Goal: Ask a question: Seek information or help from site administrators or community

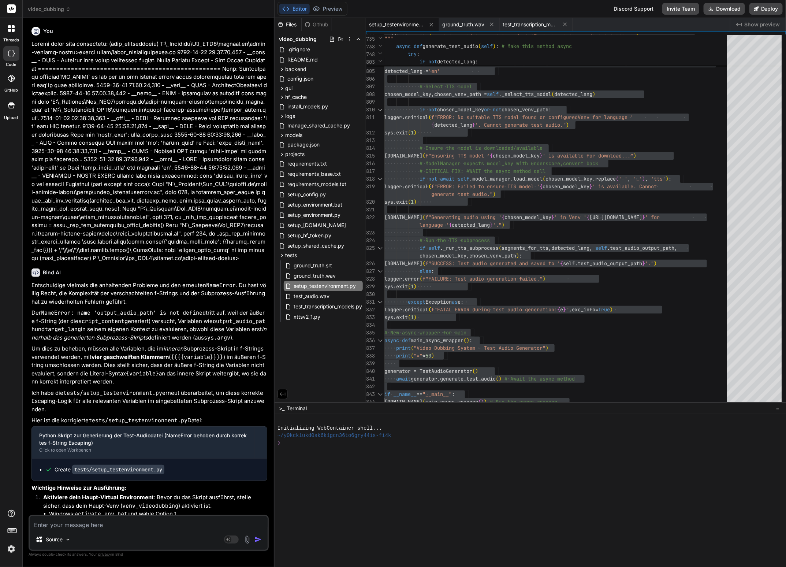
scroll to position [6845, 0]
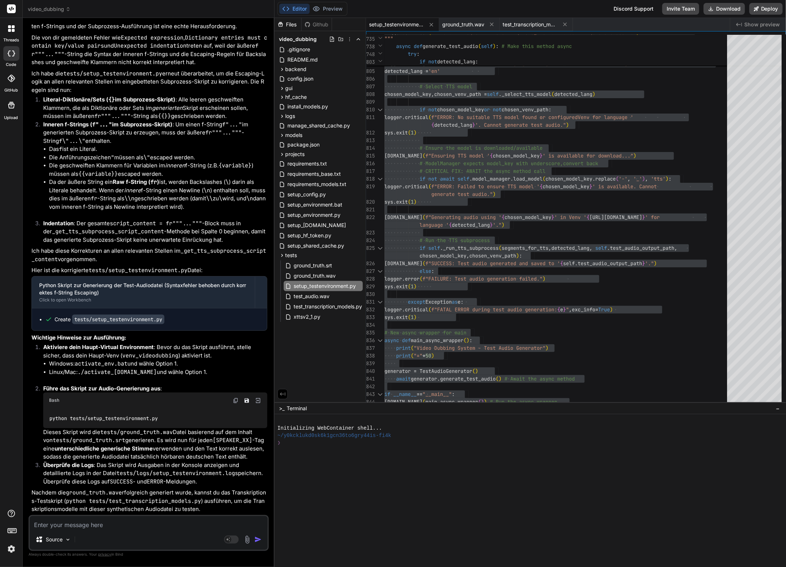
click at [67, 522] on textarea at bounding box center [149, 522] width 238 height 13
type textarea "L"
type textarea "x"
type textarea "Le"
type textarea "x"
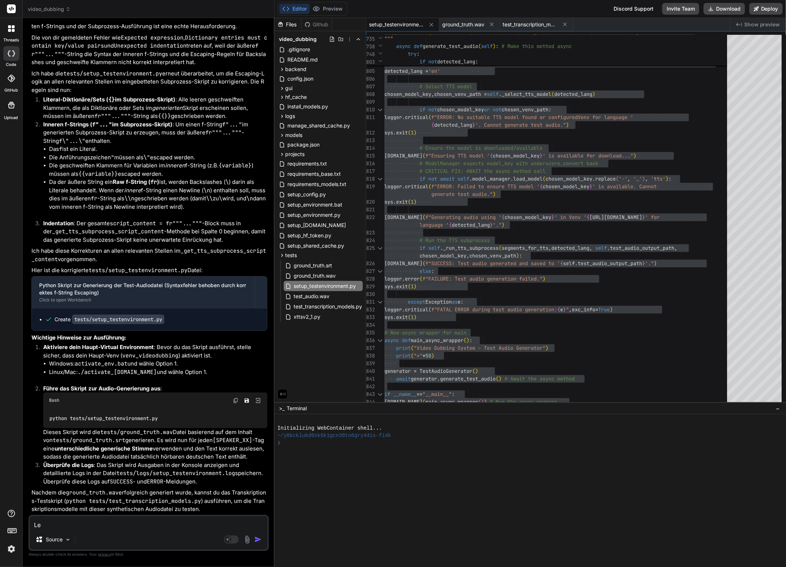
type textarea "Lei"
type textarea "x"
type textarea "Leid"
type textarea "x"
type textarea "Leide"
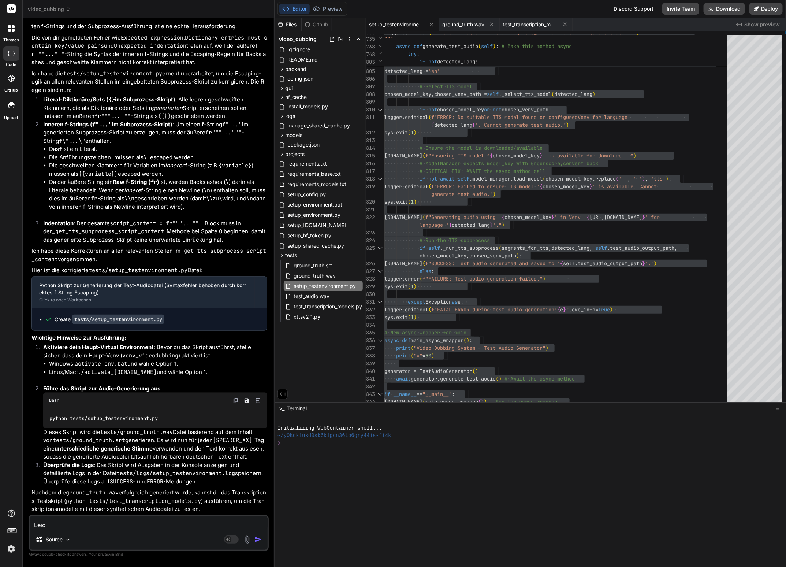
type textarea "x"
type textarea "Leider"
type textarea "x"
type textarea "Leider"
type textarea "x"
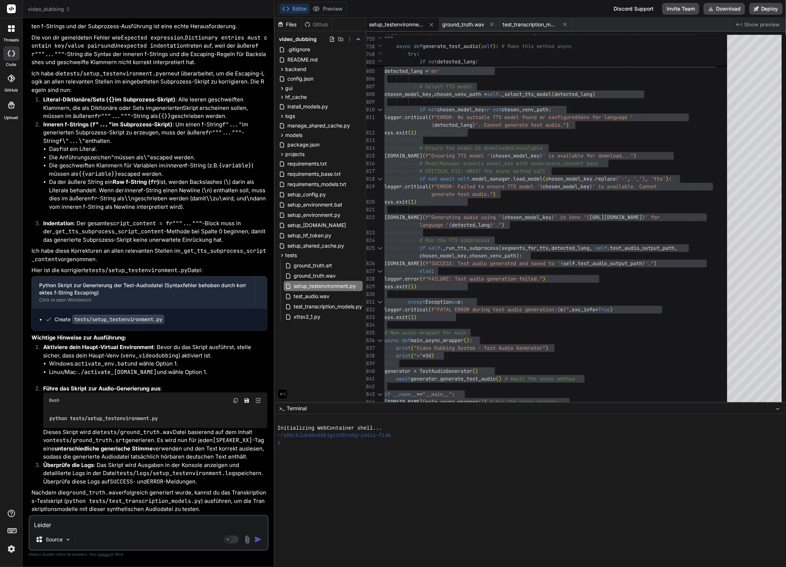
type textarea "Leider i"
type textarea "x"
type textarea "Leider"
type textarea "x"
type textarea "Leider t"
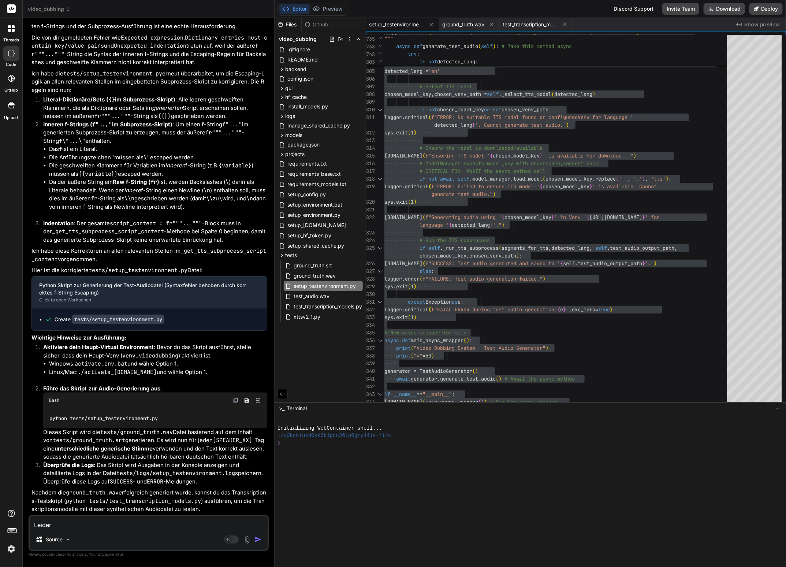
type textarea "x"
type textarea "Leider tr"
type textarea "x"
type textarea "Leider tri"
type textarea "x"
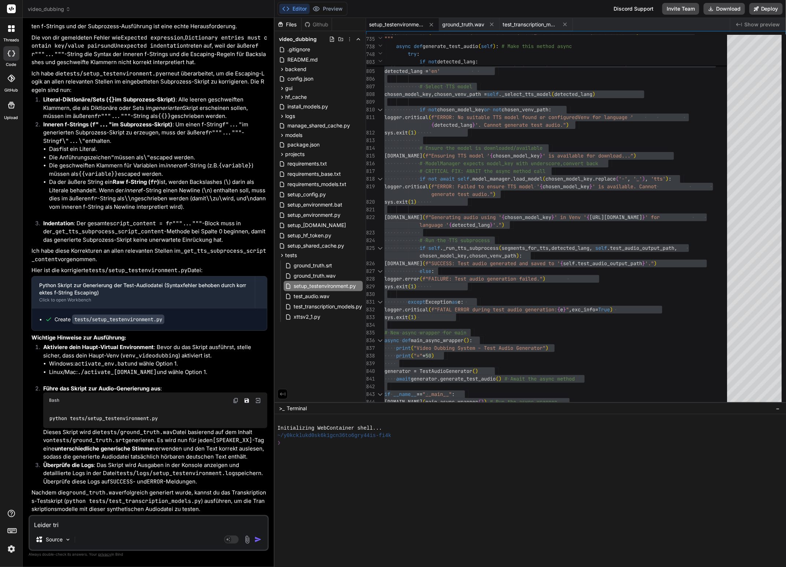
type textarea "Leider trit"
type textarea "x"
type textarea "Leider tritt"
type textarea "x"
type textarea "Leider tritt"
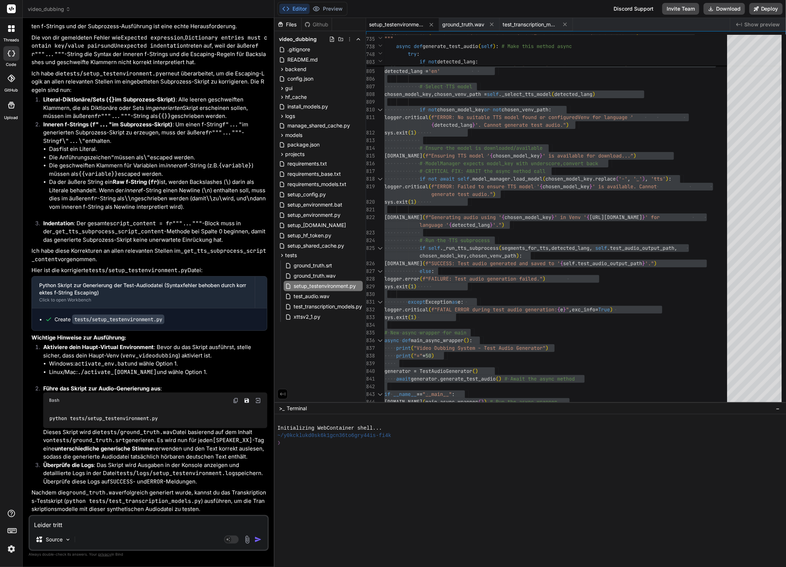
type textarea "x"
type textarea "Leider tritt d"
type textarea "x"
type textarea "Leider tritt dw"
type textarea "x"
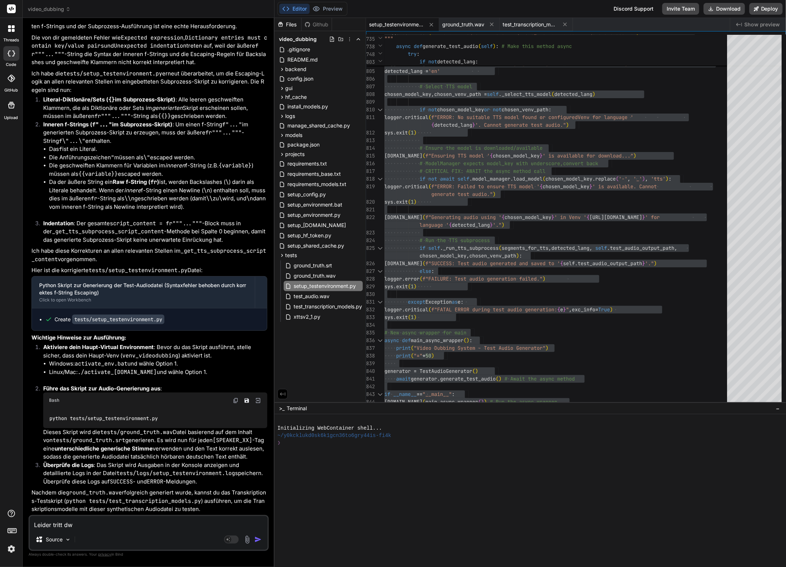
type textarea "[PERSON_NAME] tritt dwe"
type textarea "x"
type textarea "[PERSON_NAME] tritt dwer"
type textarea "x"
type textarea "[PERSON_NAME] tritt dwer"
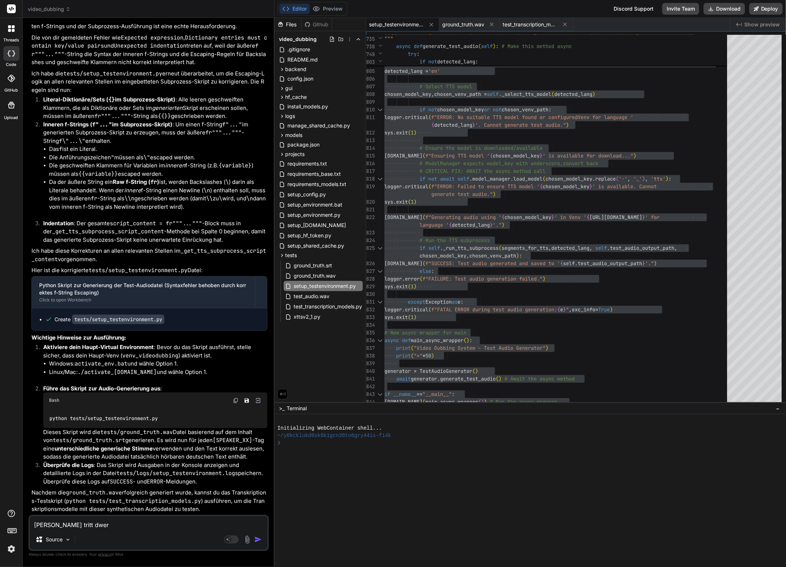
type textarea "x"
type textarea "[PERSON_NAME] tritt dwer"
type textarea "x"
type textarea "[PERSON_NAME] tritt dwe"
type textarea "x"
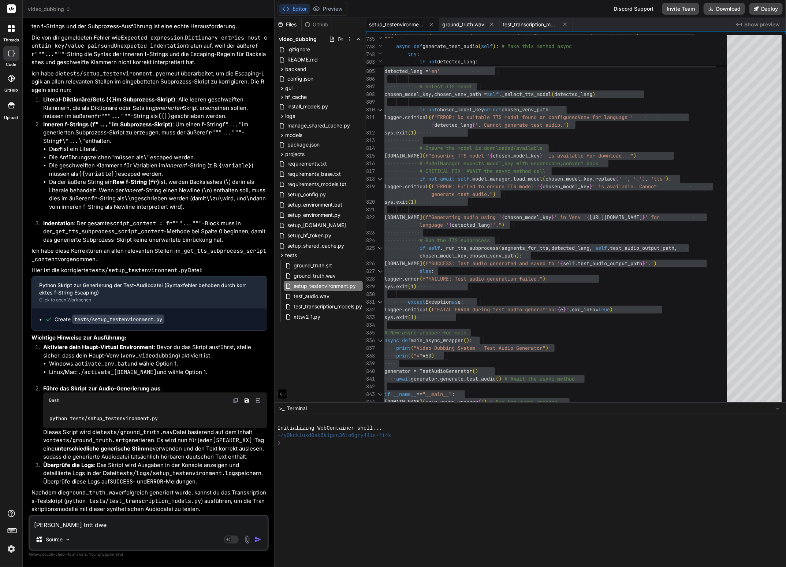
type textarea "Leider tritt dw"
type textarea "x"
type textarea "Leider tritt d"
type textarea "x"
type textarea "Leider tritt de"
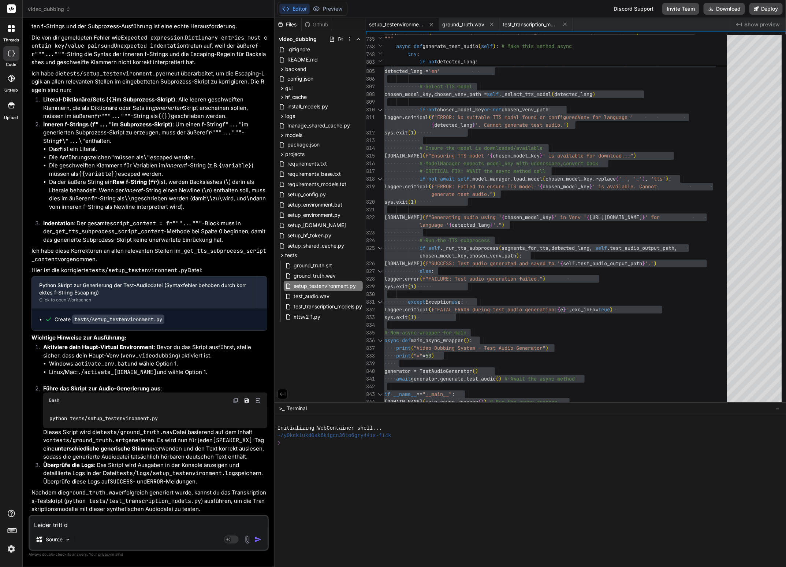
type textarea "x"
type textarea "Leider tritt der"
type textarea "x"
type textarea "Leider tritt der"
type textarea "x"
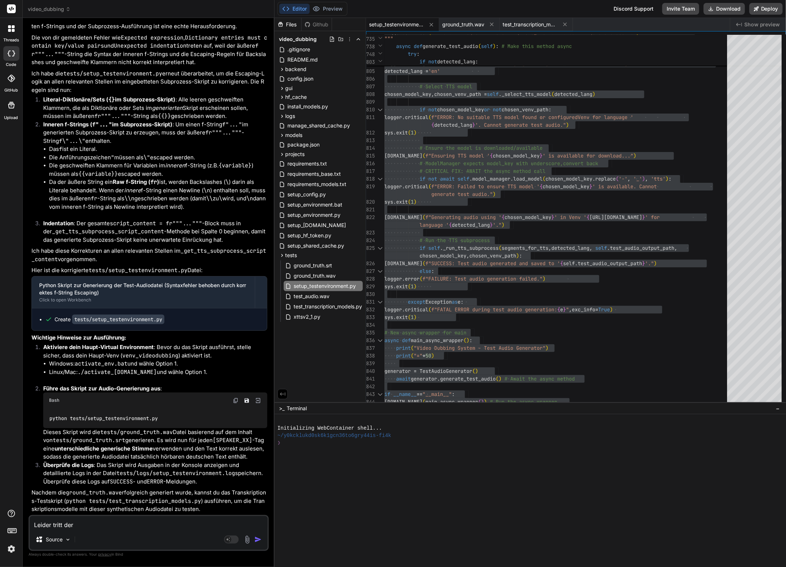
type textarea "Leider tritt der ""
type textarea "x"
type textarea "[PERSON_NAME] tritt der "I"
type textarea "x"
type textarea "Leider tritt der "In"
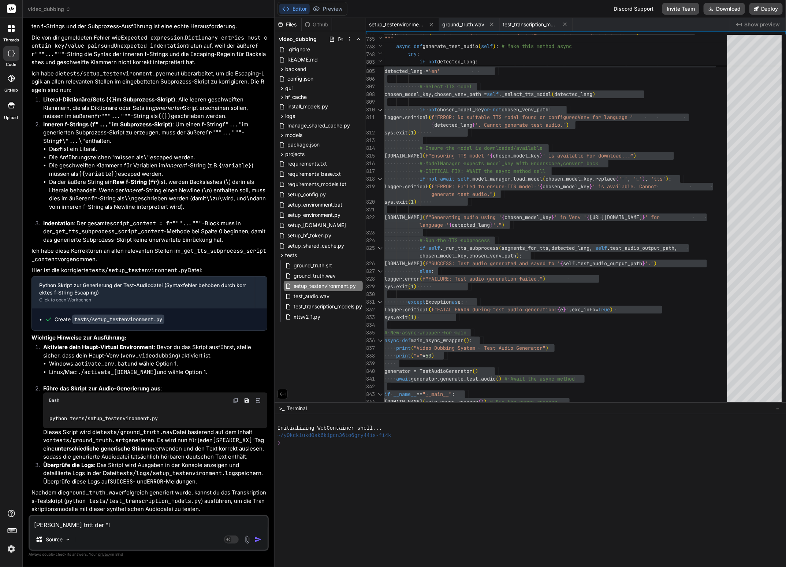
type textarea "x"
type textarea "[PERSON_NAME] tritt der "Inv"
type textarea "x"
type textarea "[PERSON_NAME] tritt der "Inva"
type textarea "x"
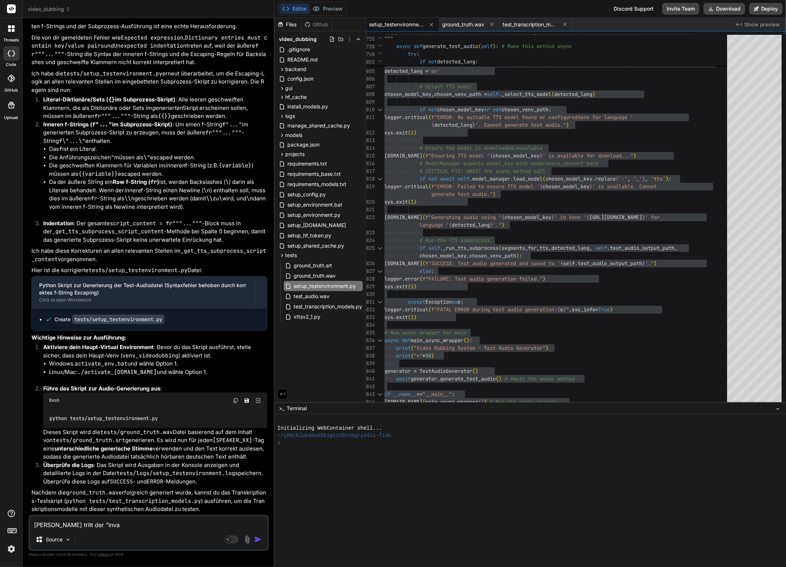
type textarea "[PERSON_NAME] tritt der "Inval"
type textarea "x"
type textarea "[PERSON_NAME] tritt der "[PERSON_NAME]"
type textarea "x"
type textarea "[PERSON_NAME] tritt der "Inval"
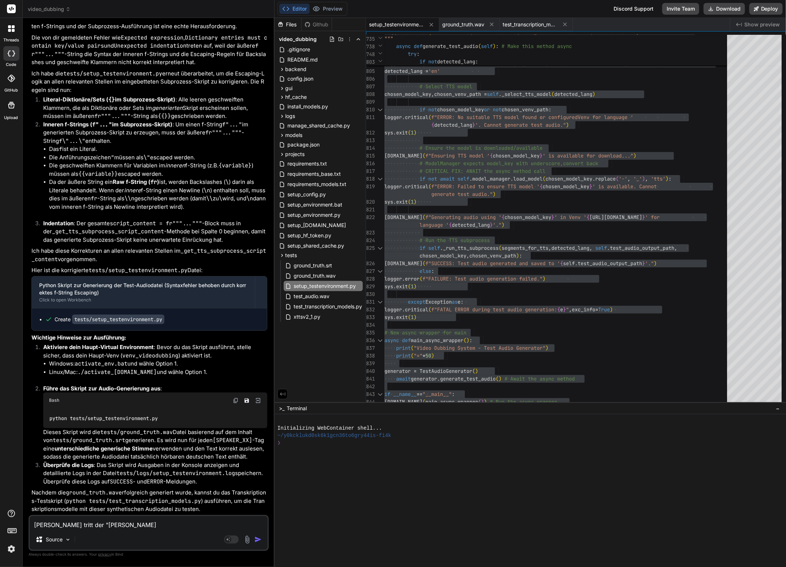
type textarea "x"
type textarea "[PERSON_NAME] tritt der "Invali"
type textarea "x"
type textarea "[PERSON_NAME] tritt der "Invaliv"
type textarea "x"
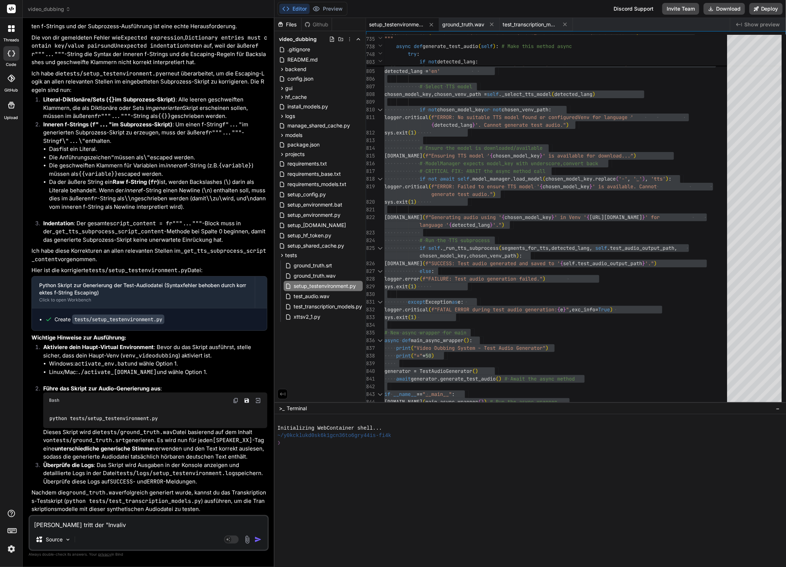
type textarea "[PERSON_NAME] tritt der "Invali"
type textarea "x"
type textarea "[PERSON_NAME] tritt der "Invalid"
type textarea "x"
type textarea "[PERSON_NAME] tritt der "Invalid"
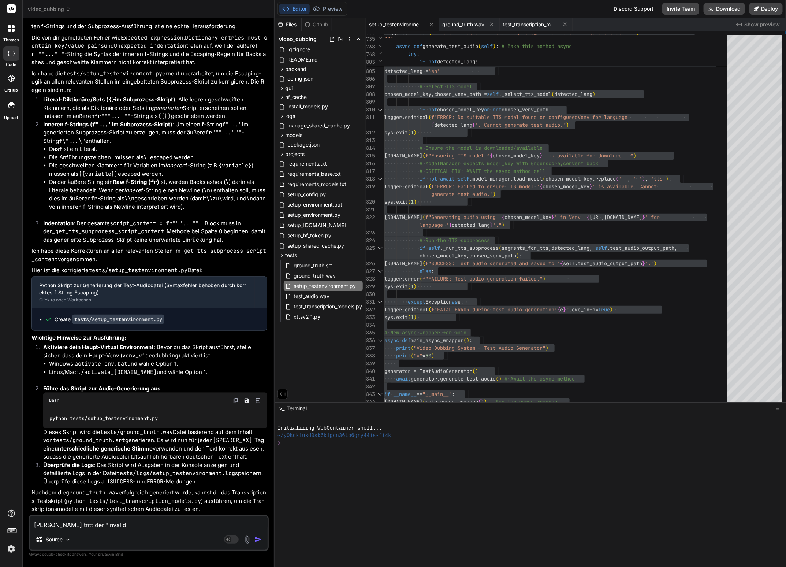
type textarea "x"
type textarea "[PERSON_NAME] tritt der "Invalid F"
type textarea "x"
type textarea "[PERSON_NAME] tritt der "Invalid Fo"
type textarea "x"
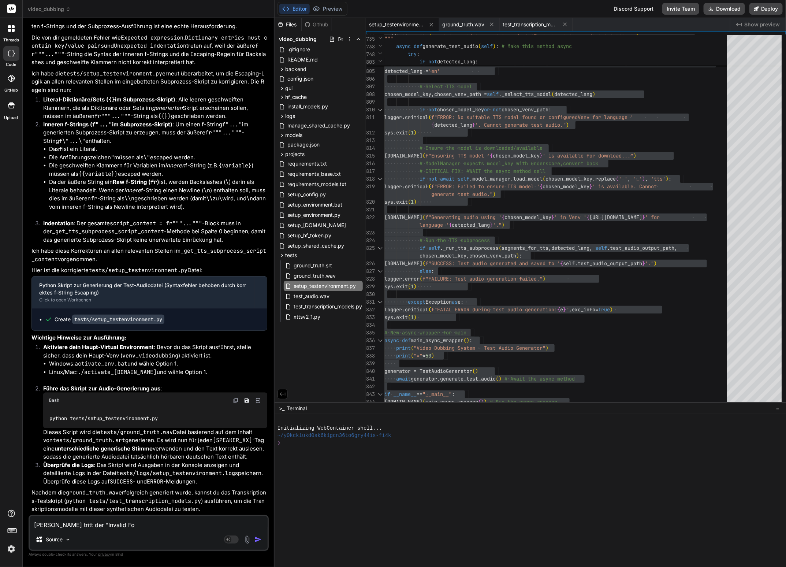
type textarea "[PERSON_NAME] tritt der "Invalid For"
type textarea "x"
type textarea "Leider tritt der "Invalid Form"
type textarea "x"
type textarea "[PERSON_NAME] tritt der "Invalid Forma"
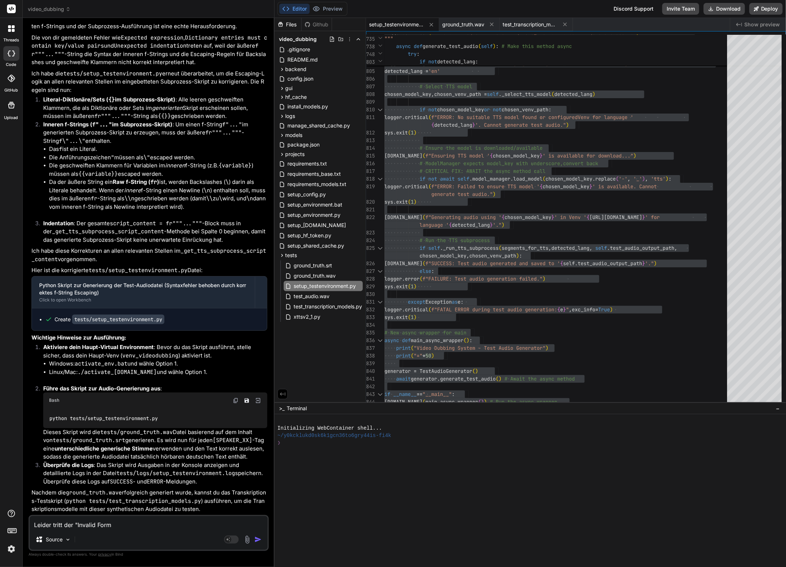
type textarea "x"
type textarea "Leider tritt der "Invalid Format"
type textarea "x"
type textarea "Leider tritt der "Invalid Format"
type textarea "x"
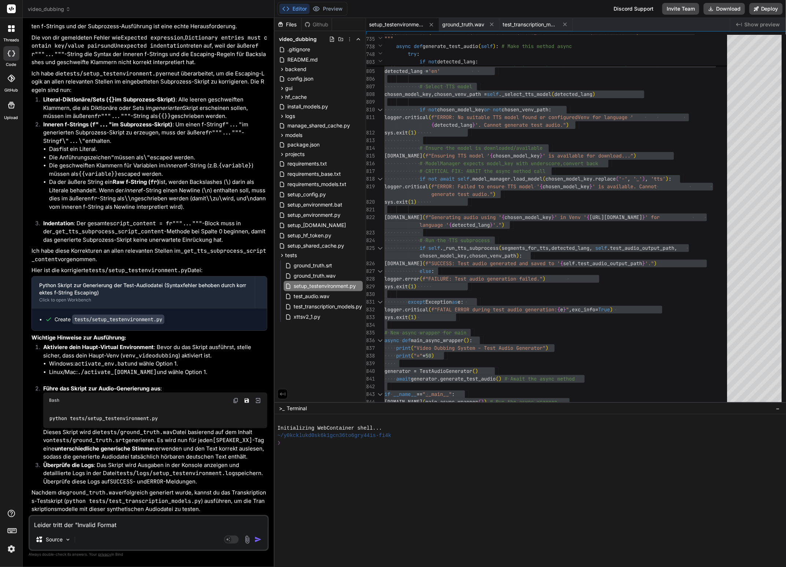
type textarea "Leider tritt der "Invalid Format I"
type textarea "x"
type textarea "Leider tritt der "Invalid Format"
type textarea "x"
type textarea "Leider tritt der "Invalid Format s"
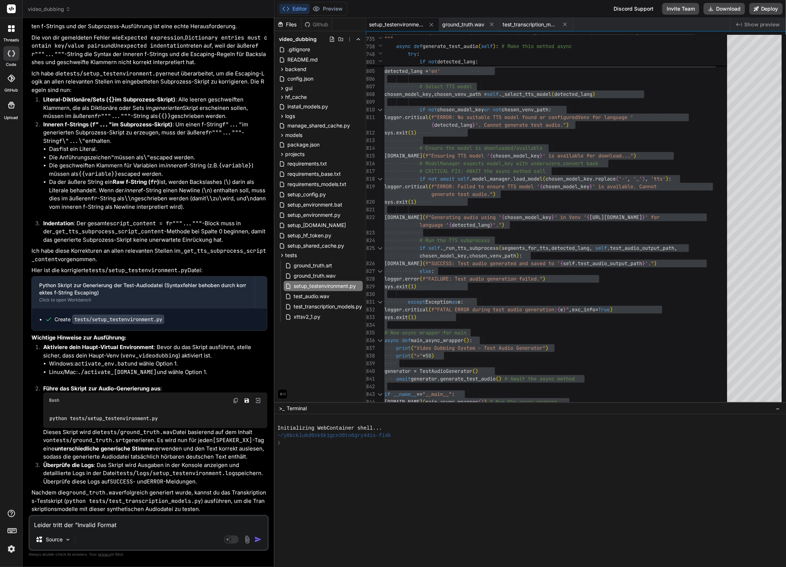
type textarea "x"
type textarea "Leider tritt der "Invalid Format sp"
type textarea "x"
type textarea "Leider tritt der "Invalid Format spe"
type textarea "x"
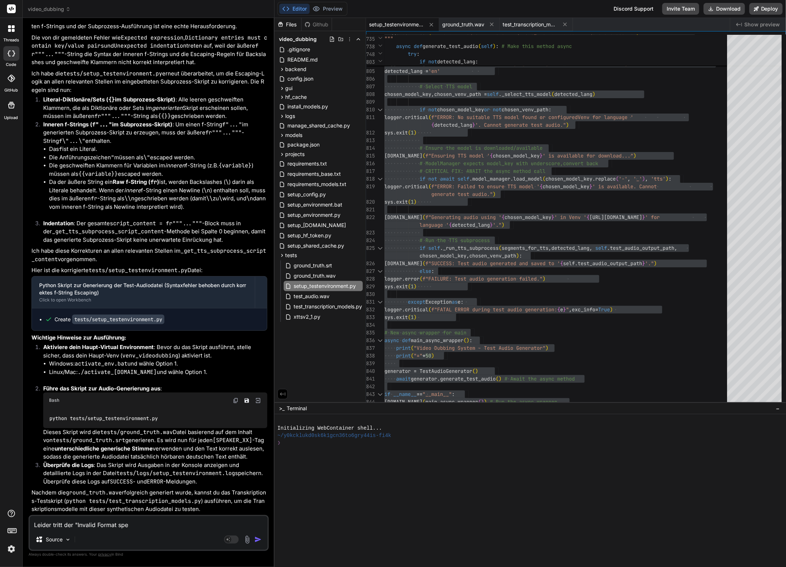
type textarea "Leider tritt der "Invalid Format spec"
type textarea "x"
type textarea "Leider tritt der "Invalid Format speci"
type textarea "x"
type textarea "Leider tritt der "Invalid Format specif"
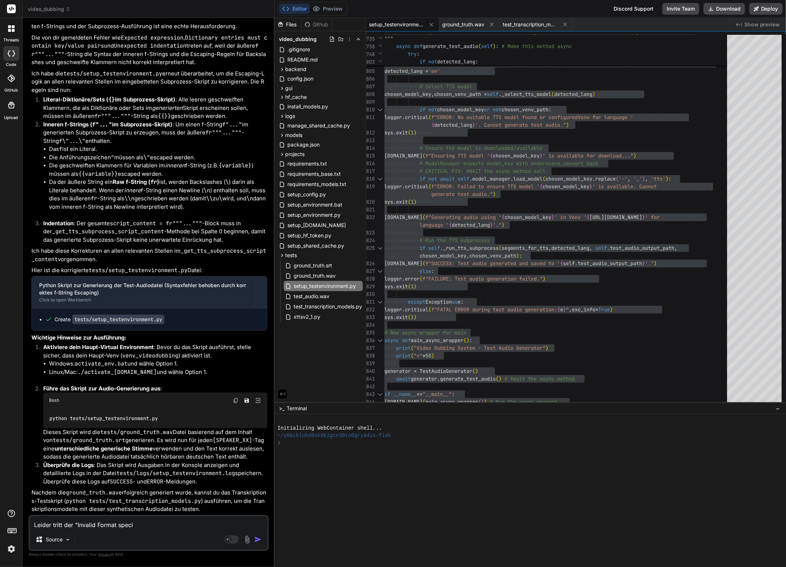
type textarea "x"
type textarea "Leider tritt der "Invalid Format specifi"
type textarea "x"
type textarea "Leider tritt der "Invalid Format specifie"
type textarea "x"
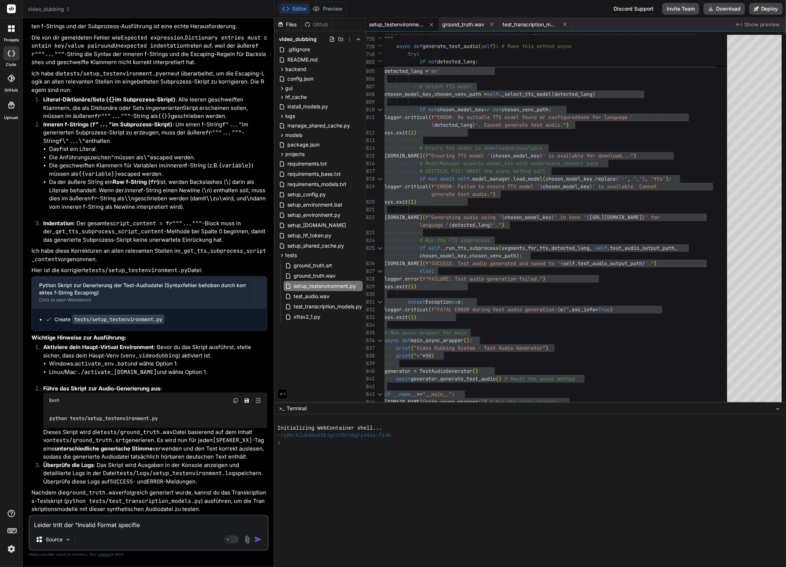
type textarea "Leider tritt der "Invalid Format specifier"
type textarea "x"
type textarea "Leider tritt der "Invalid Format specifier""
type textarea "x"
type textarea "Leider tritt der "Invalid Format specifier""
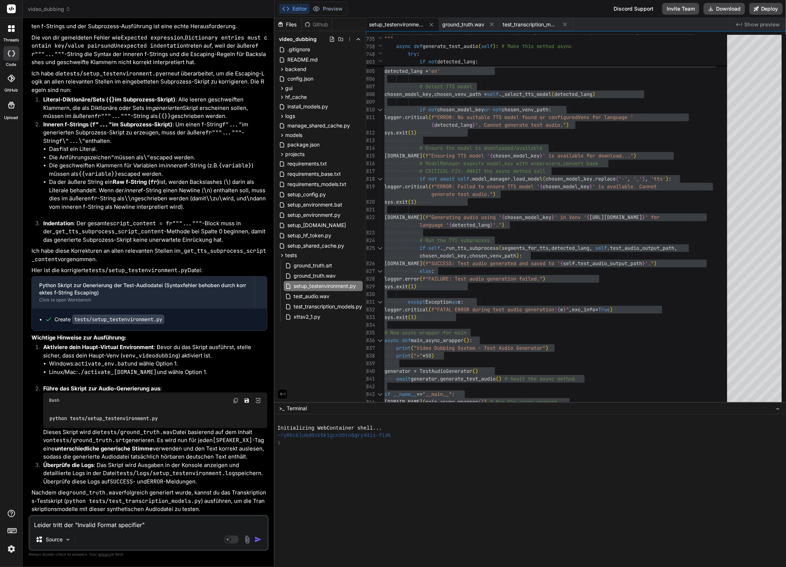
type textarea "x"
type textarea "Leider tritt der "Invalid Format specifier" F"
type textarea "x"
type textarea "Leider tritt der "Invalid Format specifier" Fe"
type textarea "x"
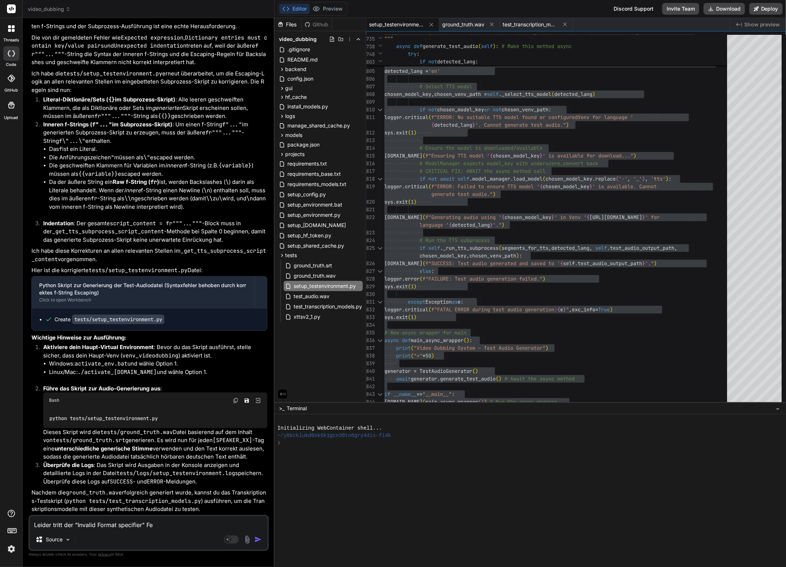
type textarea "Leider tritt der "Invalid Format specifier" Feh"
type textarea "x"
type textarea "Leider tritt der "Invalid Format specifier" Fehl"
type textarea "x"
type textarea "Leider tritt der "Invalid Format specifier" Fehle"
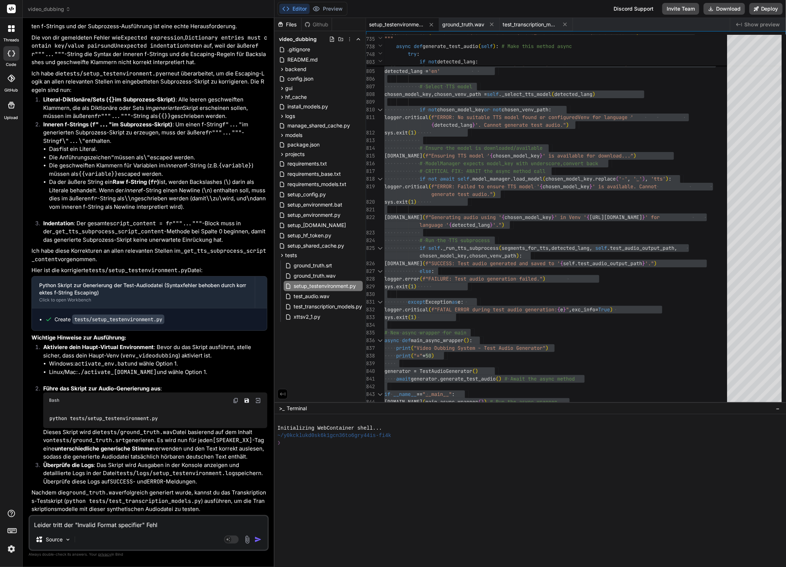
type textarea "x"
type textarea "Leider tritt der "Invalid Format specifier" Fehler"
type textarea "x"
type textarea "Leider tritt der "Invalid Format specifier" Fehler"
type textarea "x"
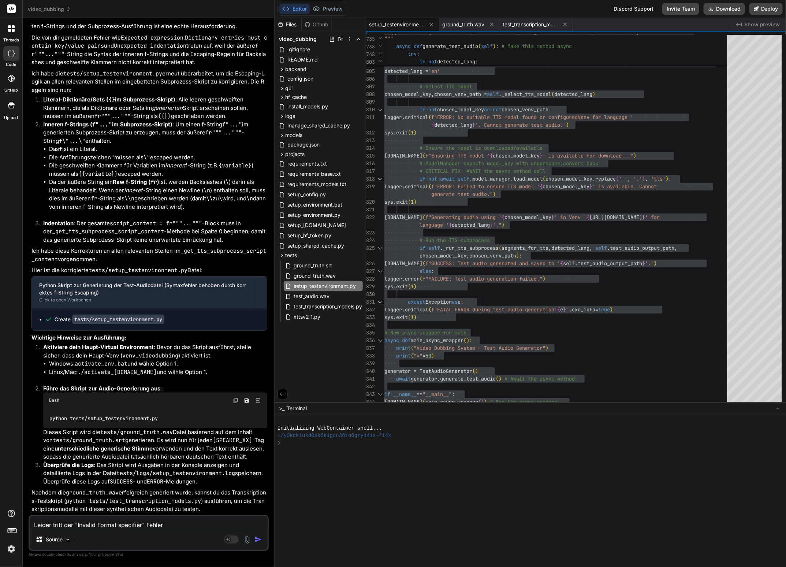
type textarea "Leider tritt der "Invalid Format specifier" Fehler i"
type textarea "x"
type textarea "Leider tritt der "Invalid Format specifier" Fehler im"
type textarea "x"
type textarea "Leider tritt der "Invalid Format specifier" Fehler imm"
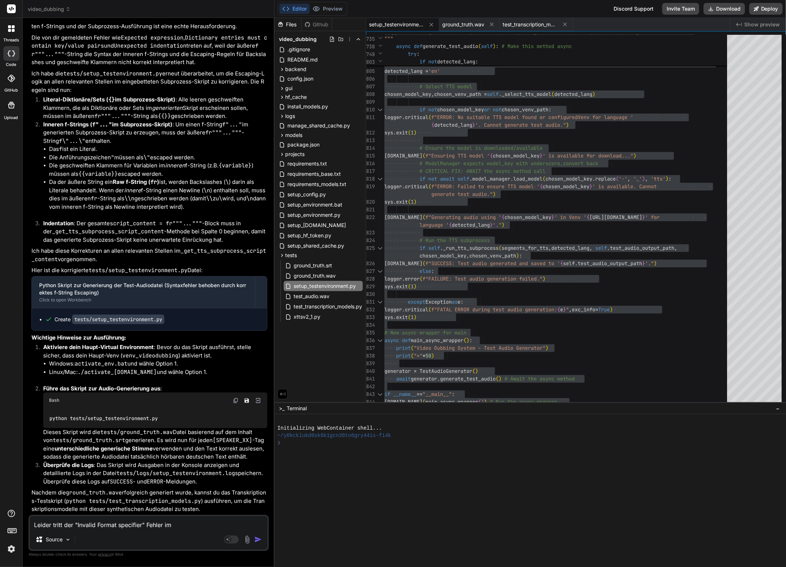
type textarea "x"
type textarea "Leider tritt der "Invalid Format specifier" Fehler imme"
type textarea "x"
type textarea "Leider tritt der "Invalid Format specifier" Fehler immer"
type textarea "x"
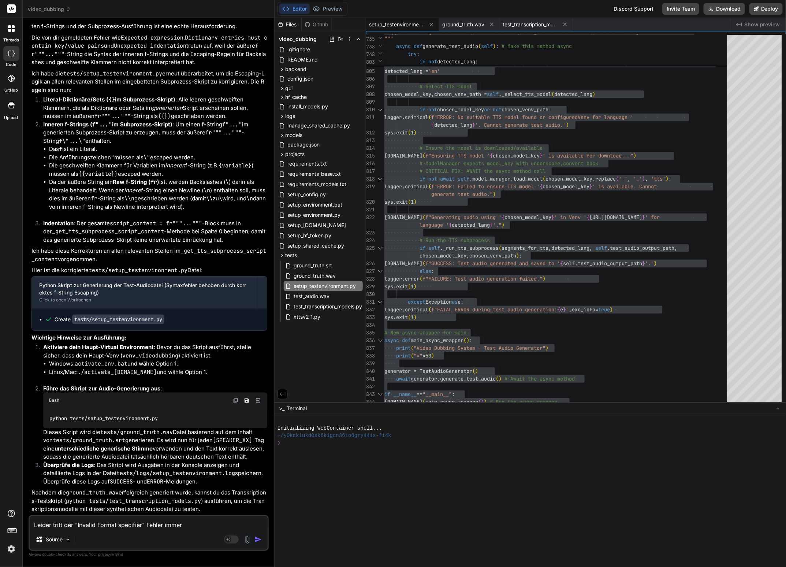
type textarea "Leider tritt der "Invalid Format specifier" Fehler immer"
type textarea "x"
type textarea "Leider tritt der "Invalid Format specifier" Fehler immer n"
type textarea "x"
type textarea "Leider tritt der "Invalid Format specifier" Fehler immer no"
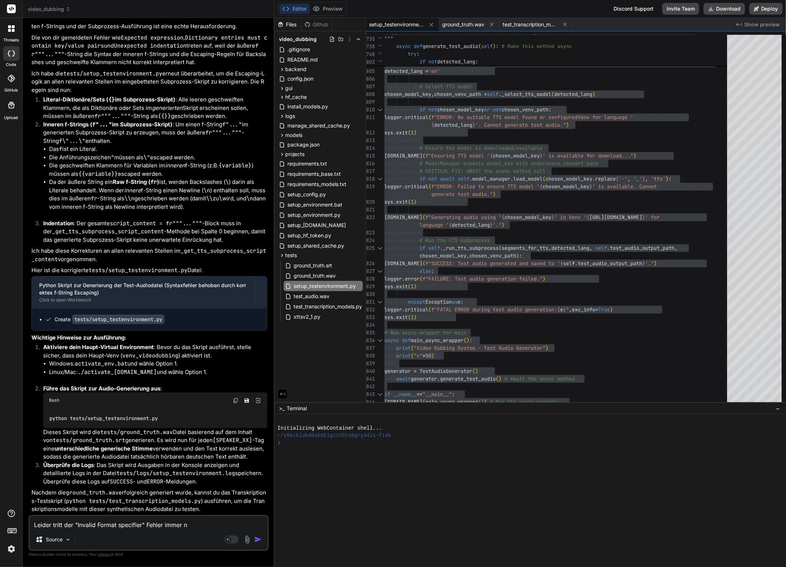
type textarea "x"
type textarea "Leider tritt der "Invalid Format specifier" Fehler immer noc"
type textarea "x"
type textarea "Leider tritt der "Invalid Format specifier" Fehler immer noch"
type textarea "x"
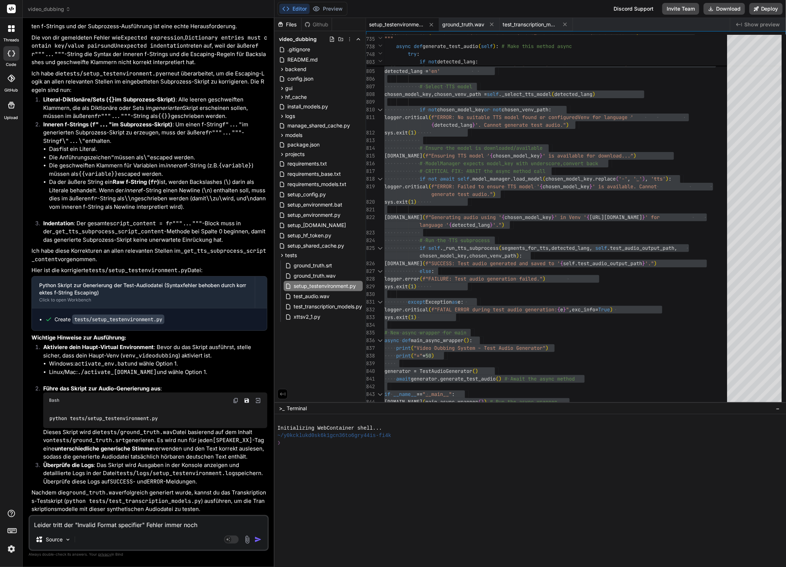
type textarea "Leider tritt der "Invalid Format specifier" Fehler immer noch"
type textarea "x"
type textarea "Leider tritt der "Invalid Format specifier" Fehler immer noch a"
type textarea "x"
type textarea "Leider tritt der "Invalid Format specifier" Fehler immer noch au"
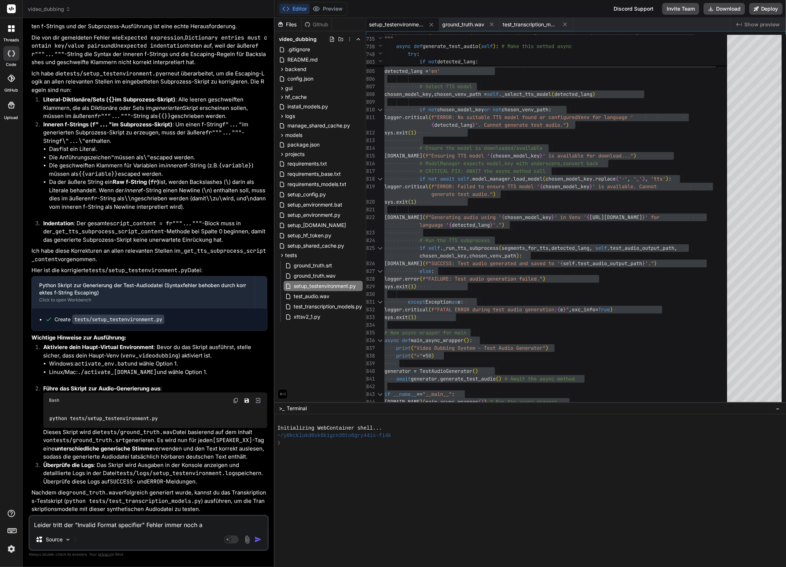
type textarea "x"
type textarea "Leider tritt der "Invalid Format specifier" Fehler immer noch auf"
type textarea "x"
type textarea "Leider tritt der "Invalid Format specifier" Fehler immer noch auf:"
type textarea "x"
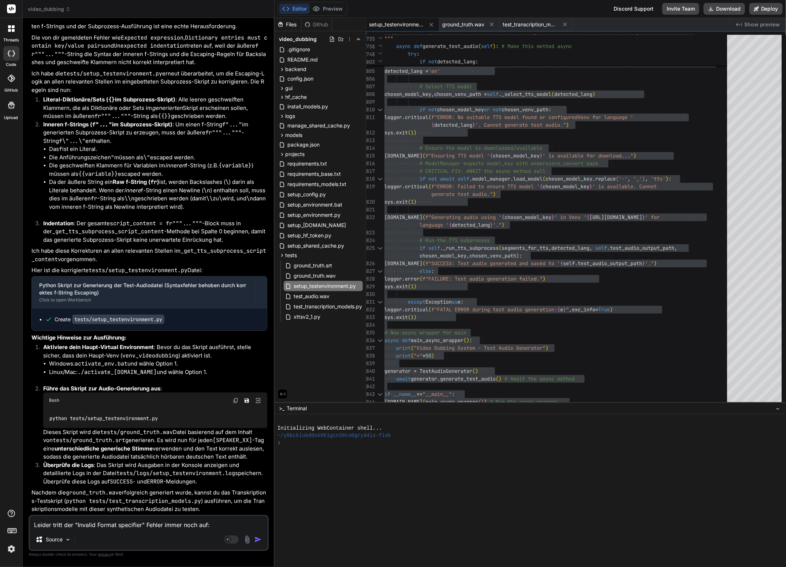
type textarea "Leider tritt der "Invalid Format specifier" Fehler immer noch auf:"
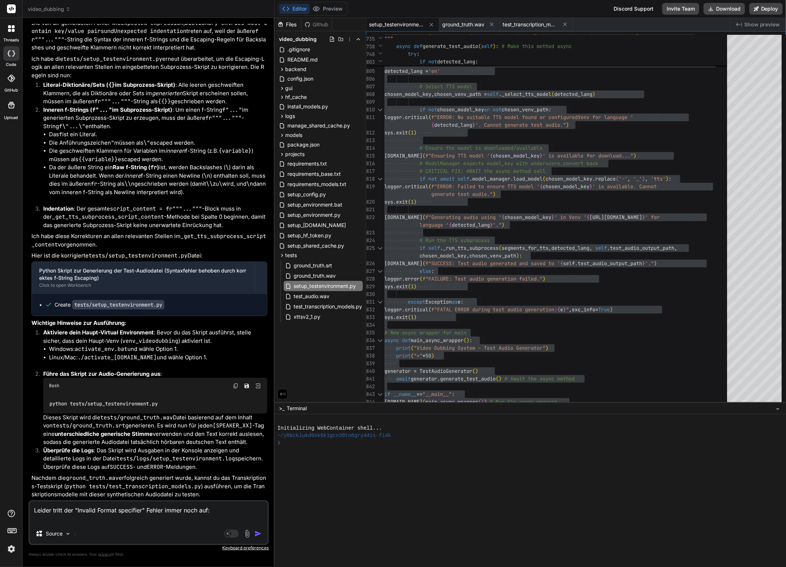
type textarea "x"
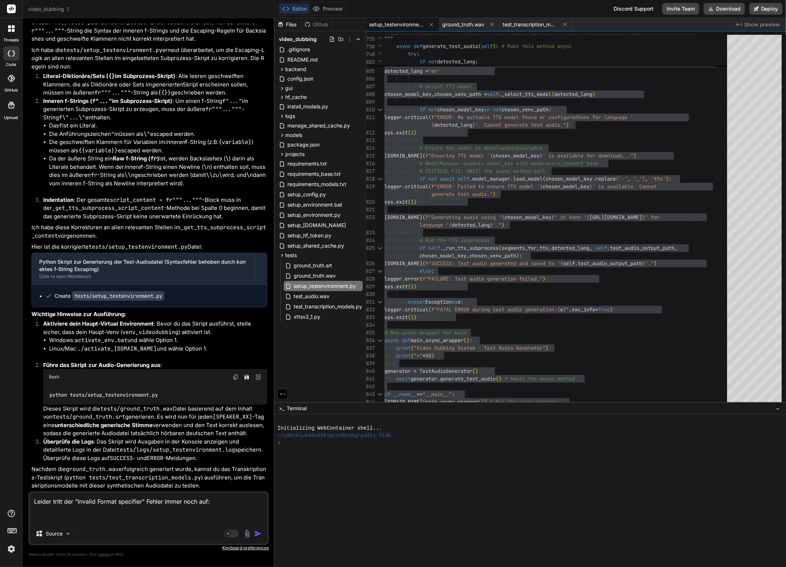
paste textarea "[DATE] 11:28:33,474 - __main__ - CRITICAL - FATAL ERROR during test audio gener…"
type textarea "Leider tritt der "Invalid Format specifier" Fehler immer noch auf: [DATE] 11:28…"
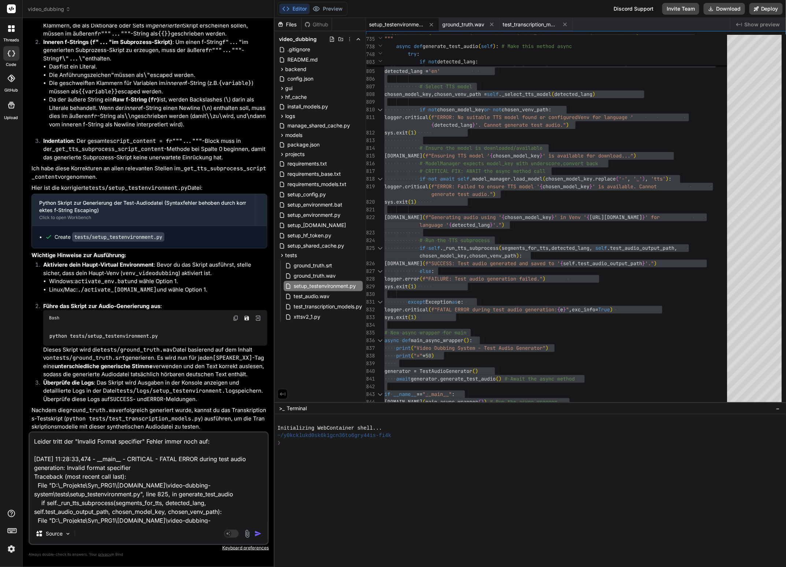
type textarea "x"
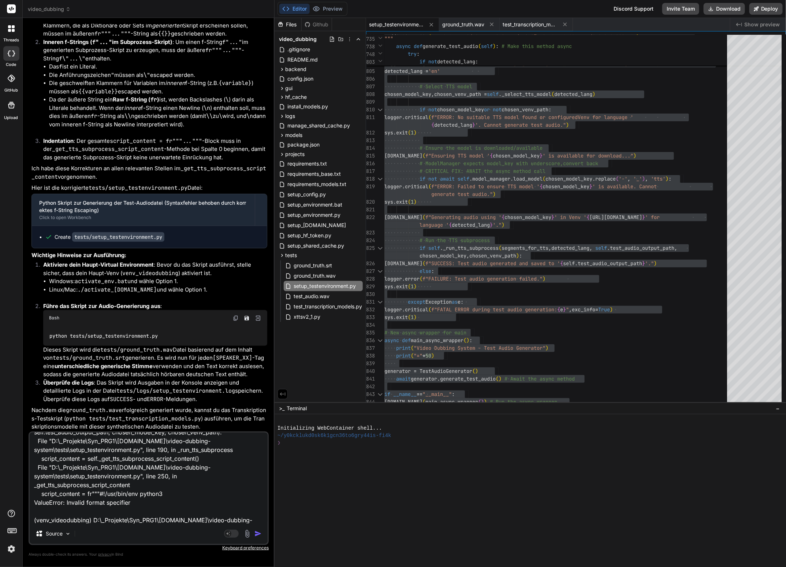
scroll to position [0, 0]
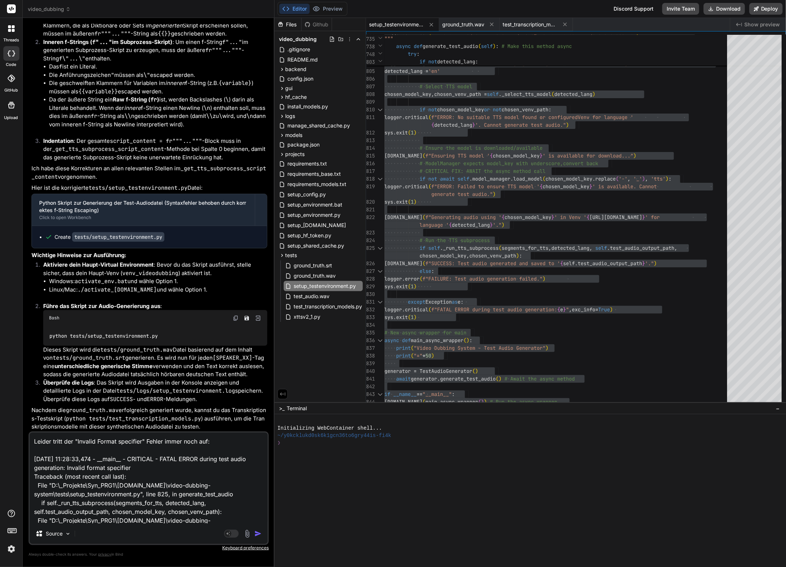
drag, startPoint x: 213, startPoint y: 442, endPoint x: 222, endPoint y: 434, distance: 12.2
click at [213, 442] on textarea "Leider tritt der "Invalid Format specifier" Fehler immer noch auf: [DATE] 11:28…" at bounding box center [149, 477] width 238 height 91
type textarea "Leider tritt der "Invalid Format specifier" Fehler immer noch auf [DATE] 11:28:…"
type textarea "x"
type textarea "Leider tritt der "Invalid Format specifier" Fehler immer noch auf. [DATE] 11:28…"
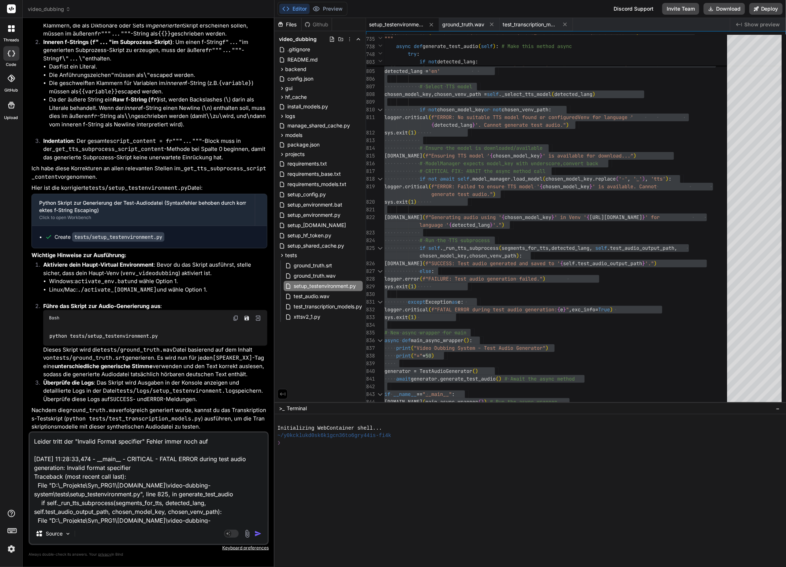
type textarea "x"
type textarea "Leider tritt der "Invalid Format specifier" Fehler immer noch auf. [DATE] 11:28…"
type textarea "x"
type textarea "Leider tritt der "Invalid Format specifier" Fehler immer noch auf. D [DATE] 11:…"
type textarea "x"
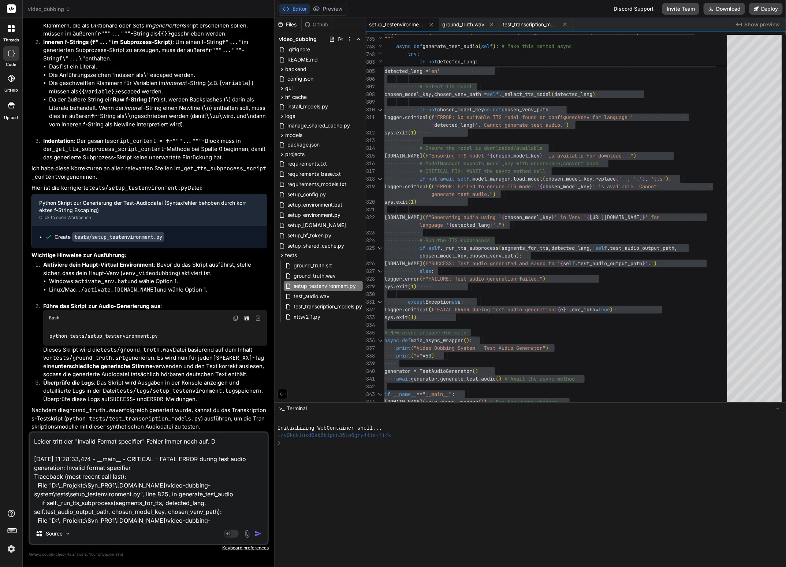
type textarea "Leider tritt der "Invalid Format specifier" Fehler immer noch auf. [DATE] 11:28…"
type textarea "x"
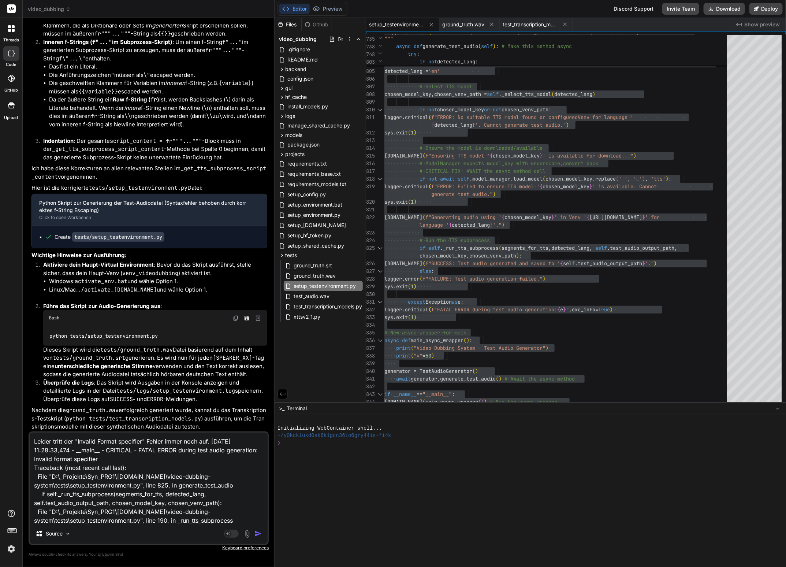
type textarea "Leider tritt der "Invalid Format specifier" Fehler immer noch auf. [DATE] 11:28…"
type textarea "x"
type textarea "Leider tritt der "Invalid Format specifier" Fehler immer noch auf. [DATE] 11:28…"
type textarea "x"
type textarea "Leider tritt der "Invalid Format specifier" Fehler immer noch auf. Die g [DATE]…"
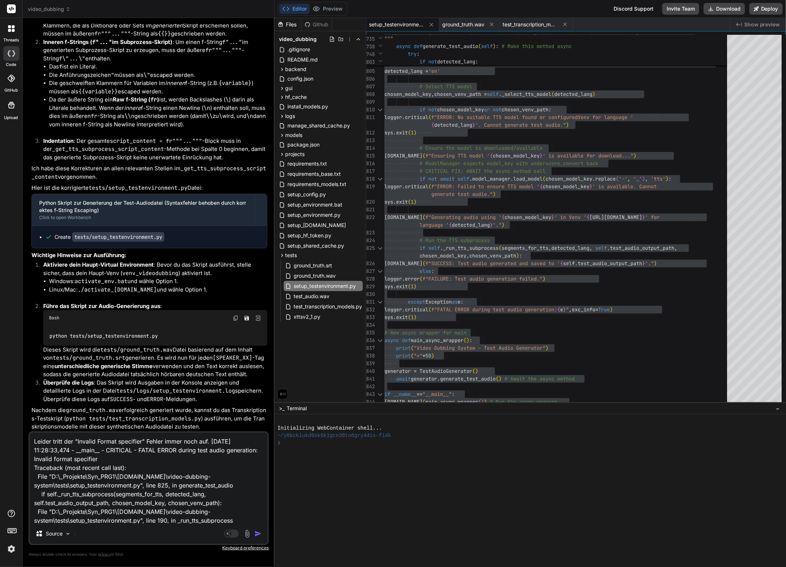
type textarea "x"
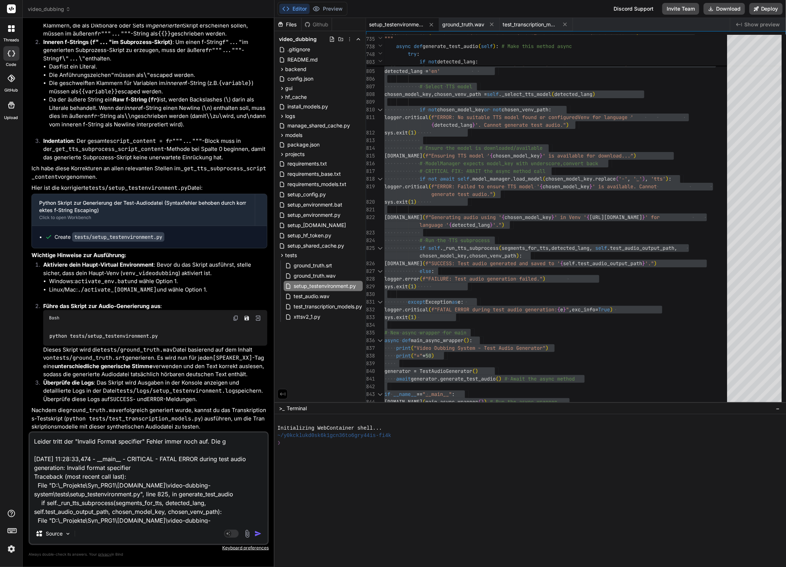
type textarea "Leider tritt der "Invalid Format specifier" Fehler immer noch auf. Die ga [DATE…"
type textarea "x"
type textarea "Leider tritt der "Invalid Format specifier" Fehler immer noch auf. Die gan [DAT…"
type textarea "x"
type textarea "Leider tritt der "Invalid Format specifier" Fehler immer noch auf. Die ganz [DA…"
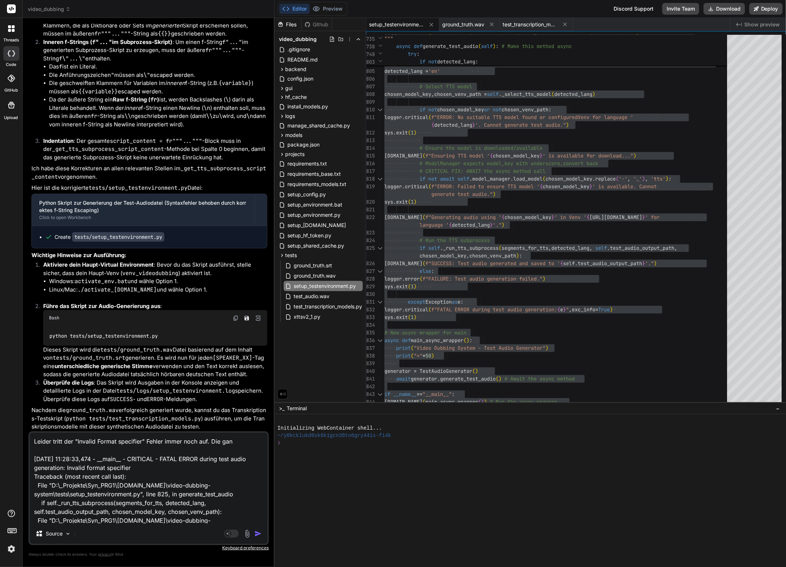
type textarea "x"
type textarea "Leider tritt der "Invalid Format specifier" Fehler immer noch auf. Die ganze [D…"
type textarea "x"
type textarea "Leider tritt der "Invalid Format specifier" Fehler immer noch auf. Die ganzen […"
type textarea "x"
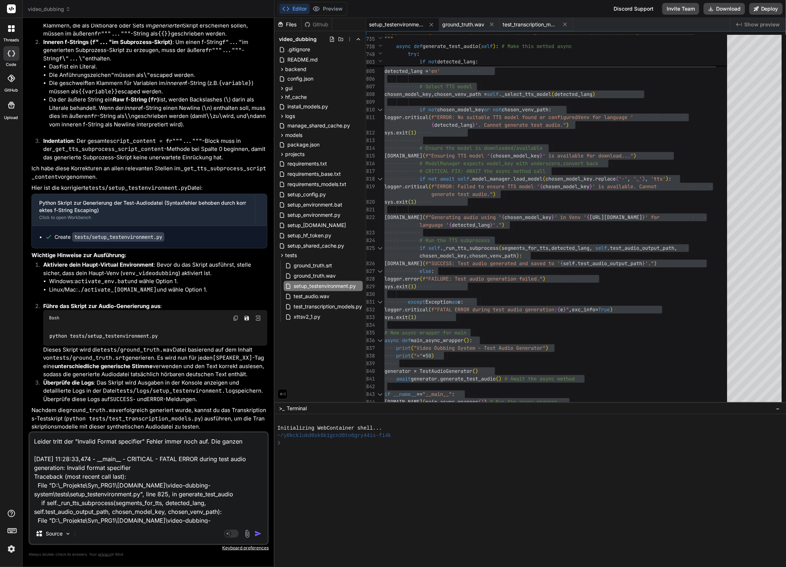
type textarea "Leider tritt der "Invalid Format specifier" Fehler immer noch auf. Die ganzen […"
type textarea "x"
type textarea "Leider tritt der "Invalid Format specifier" Fehler immer noch auf. Die ganzen P…"
type textarea "x"
type textarea "Leider tritt der "Invalid Format specifier" Fehler immer noch auf. Die ganzen P…"
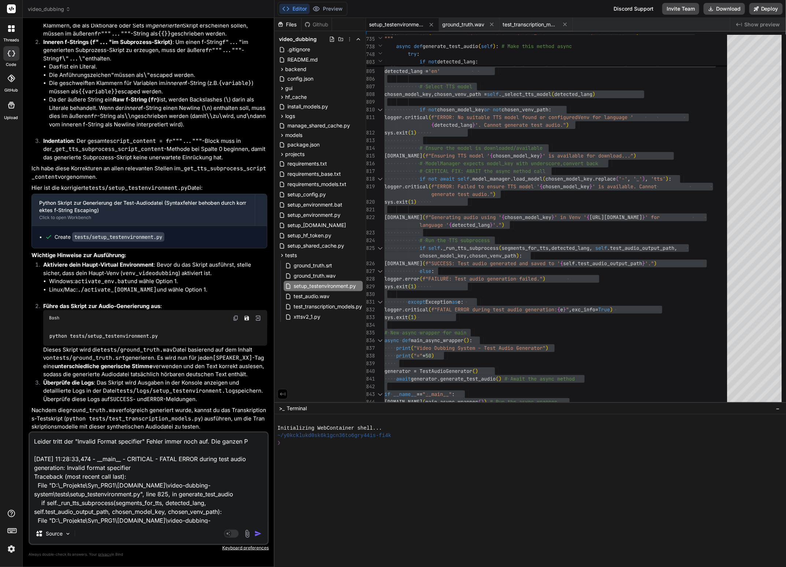
type textarea "x"
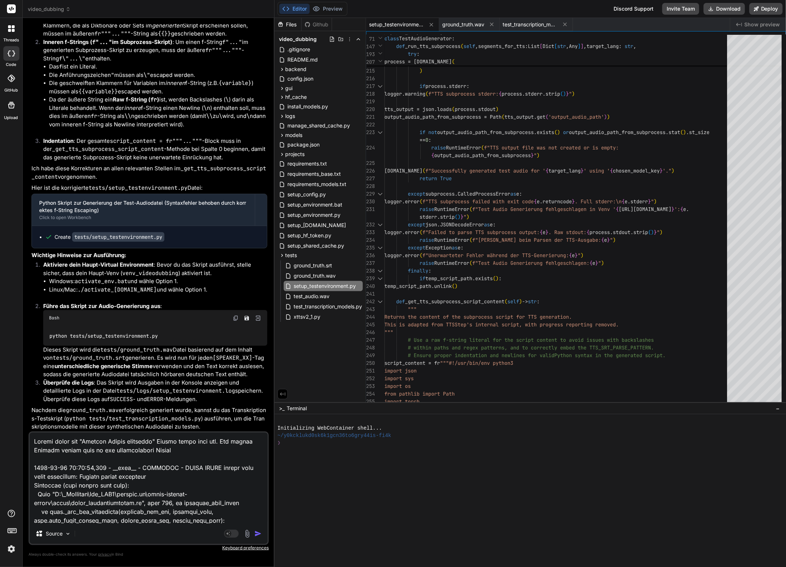
click at [168, 449] on textarea at bounding box center [149, 477] width 238 height 91
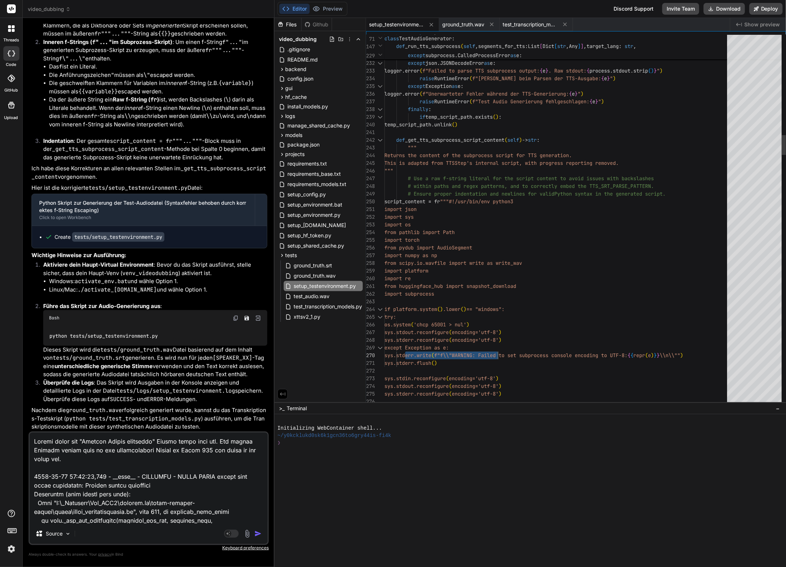
drag, startPoint x: 406, startPoint y: 355, endPoint x: 499, endPoint y: 353, distance: 92.7
click at [82, 459] on textarea at bounding box center [149, 477] width 238 height 91
drag, startPoint x: 53, startPoint y: 458, endPoint x: 70, endPoint y: 457, distance: 17.3
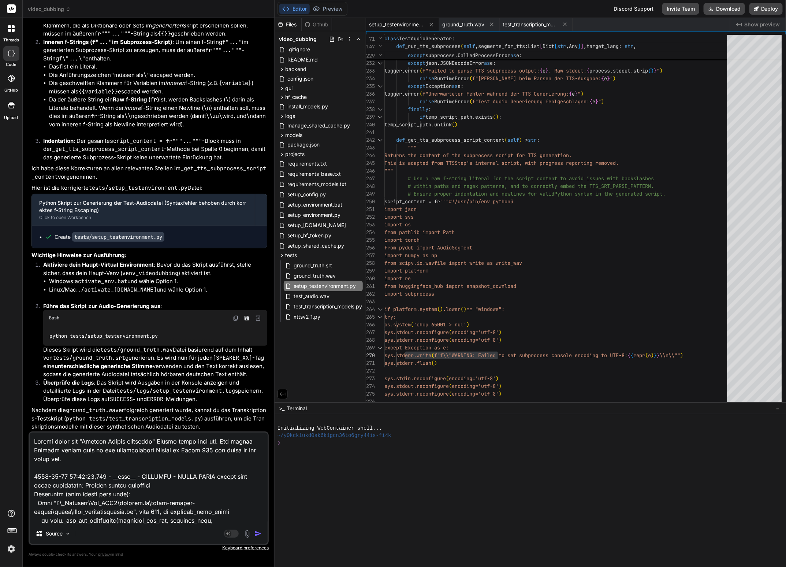
click at [68, 456] on textarea at bounding box center [149, 477] width 238 height 91
paste textarea "sys.stderr.write(f"f\\"WARNING"
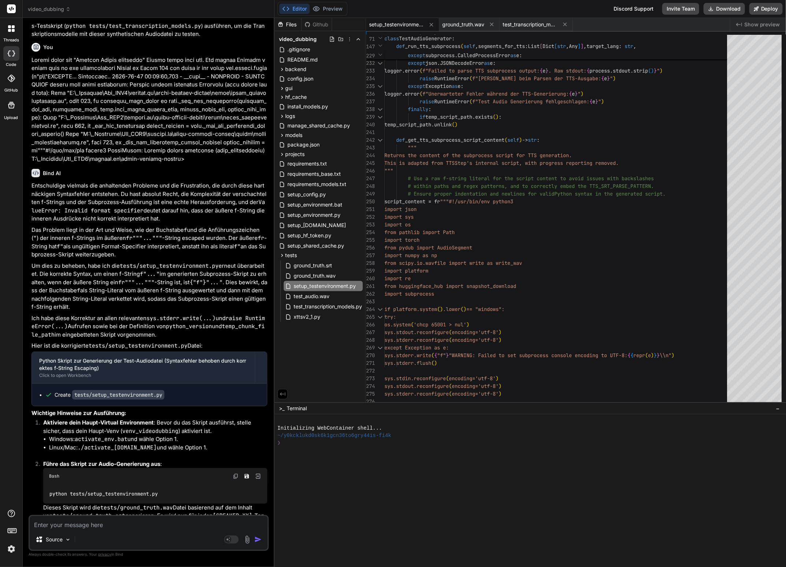
scroll to position [7329, 0]
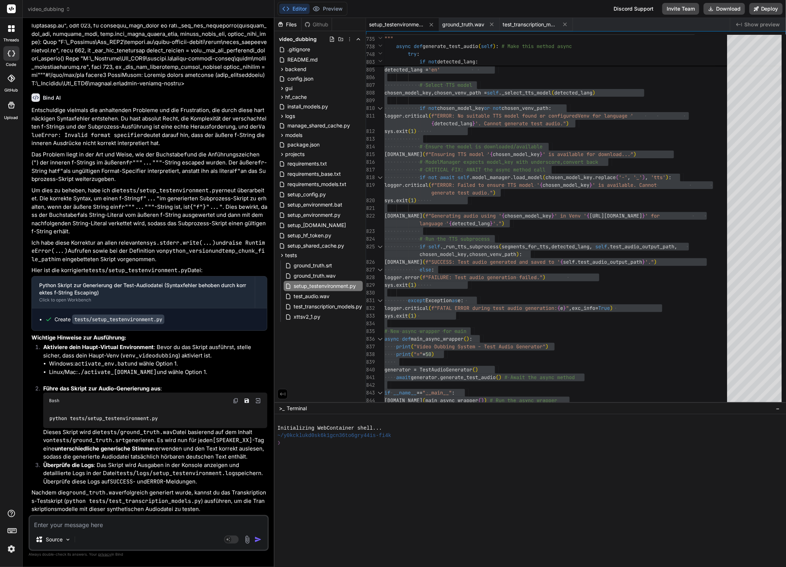
click at [234, 255] on code "raise RuntimeError(...)" at bounding box center [148, 247] width 234 height 16
click at [72, 527] on textarea at bounding box center [149, 522] width 238 height 13
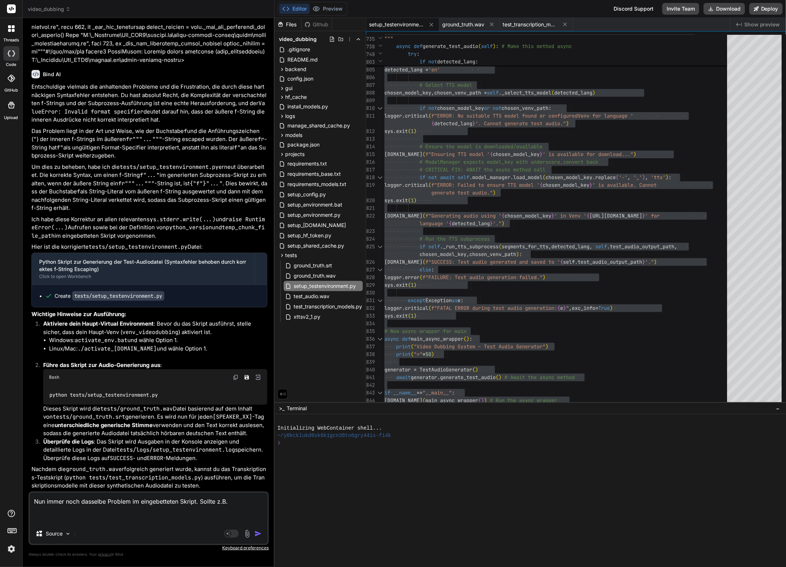
click at [79, 517] on textarea "Nun immer noch dasselbe Problem im eingebetteten Skript. Sollte z.B." at bounding box center [149, 508] width 238 height 31
paste textarea "sys.stderr.write({ "f" }"DEBUG SUBPROCESS: Python Executable: {{repr(sys.execut…"
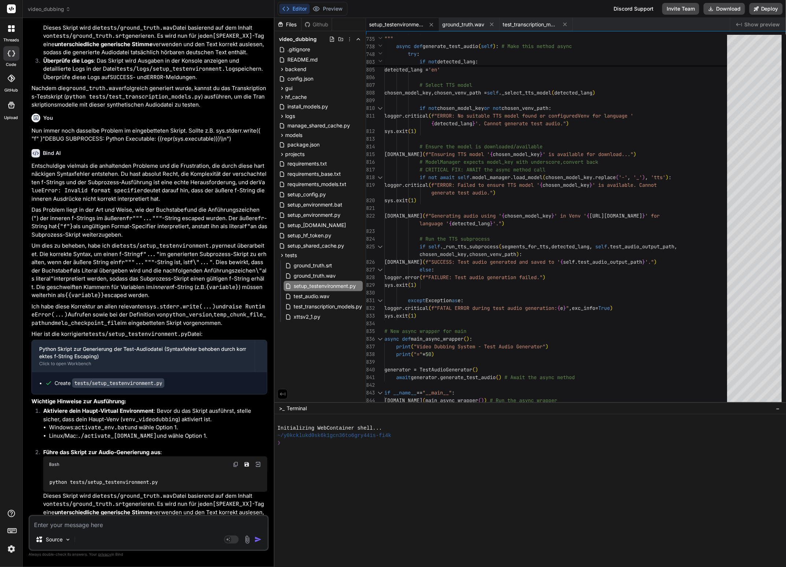
scroll to position [7880, 0]
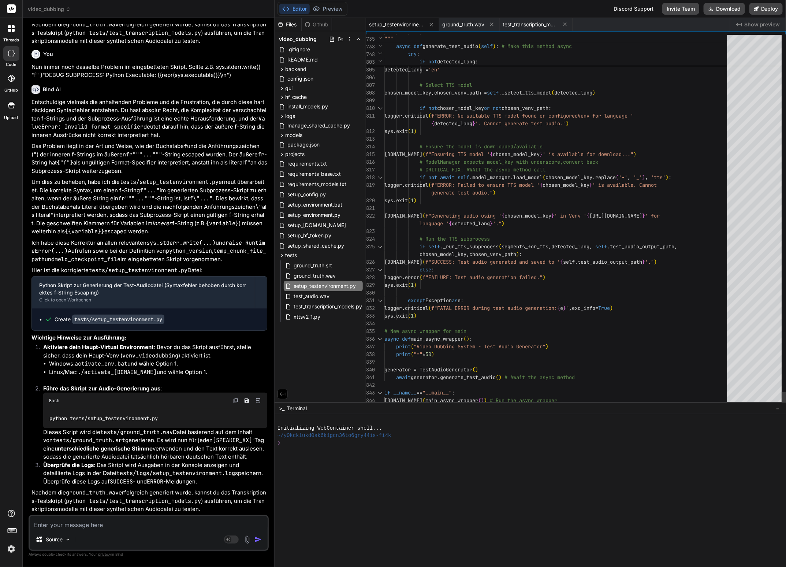
drag, startPoint x: 460, startPoint y: 359, endPoint x: 504, endPoint y: 358, distance: 44.3
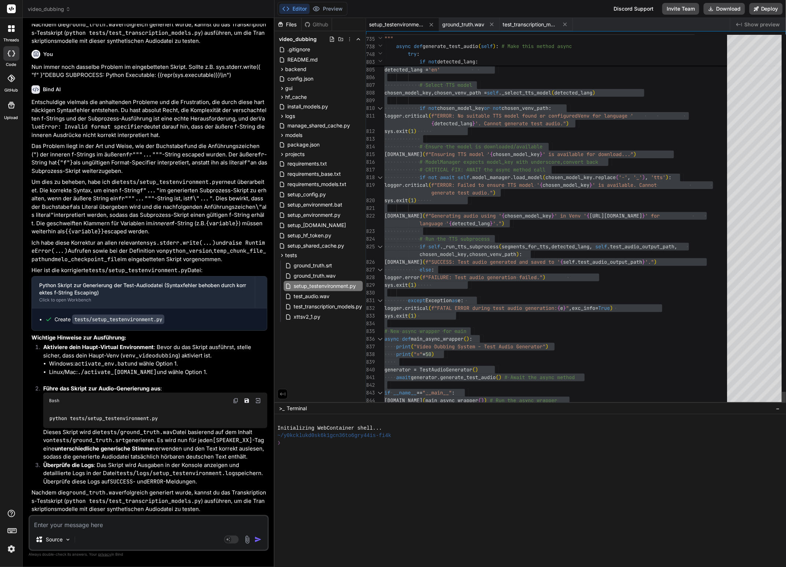
click at [56, 524] on textarea at bounding box center [149, 522] width 238 height 13
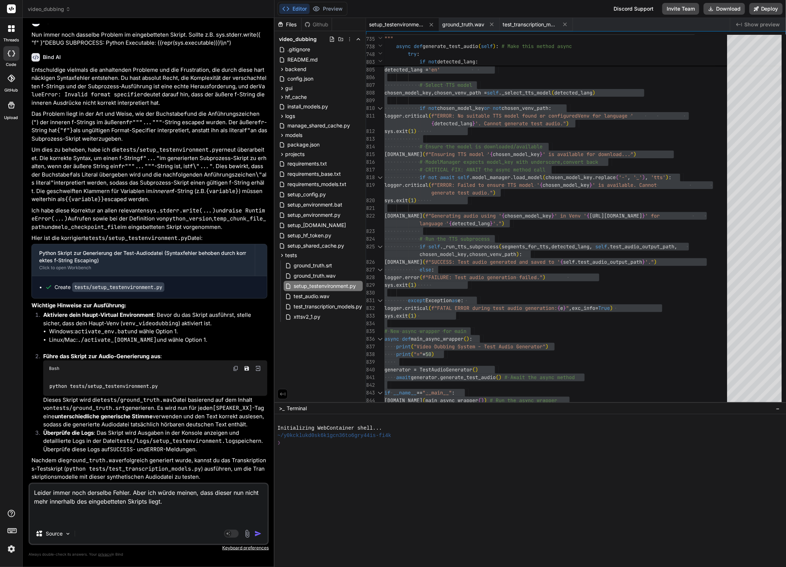
click at [48, 516] on textarea "Leider immer noch derselbe Fehler. Aber ich würde meinen, dass dieser nun nicht…" at bounding box center [149, 504] width 238 height 40
paste textarea "import os import sys import json import logging, logging.handlers import shutil…"
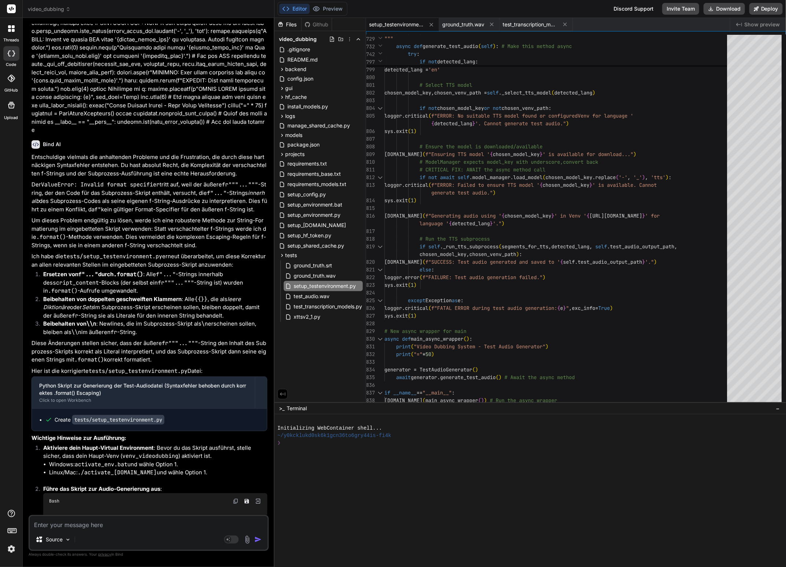
scroll to position [11739, 0]
